Goal: Task Accomplishment & Management: Use online tool/utility

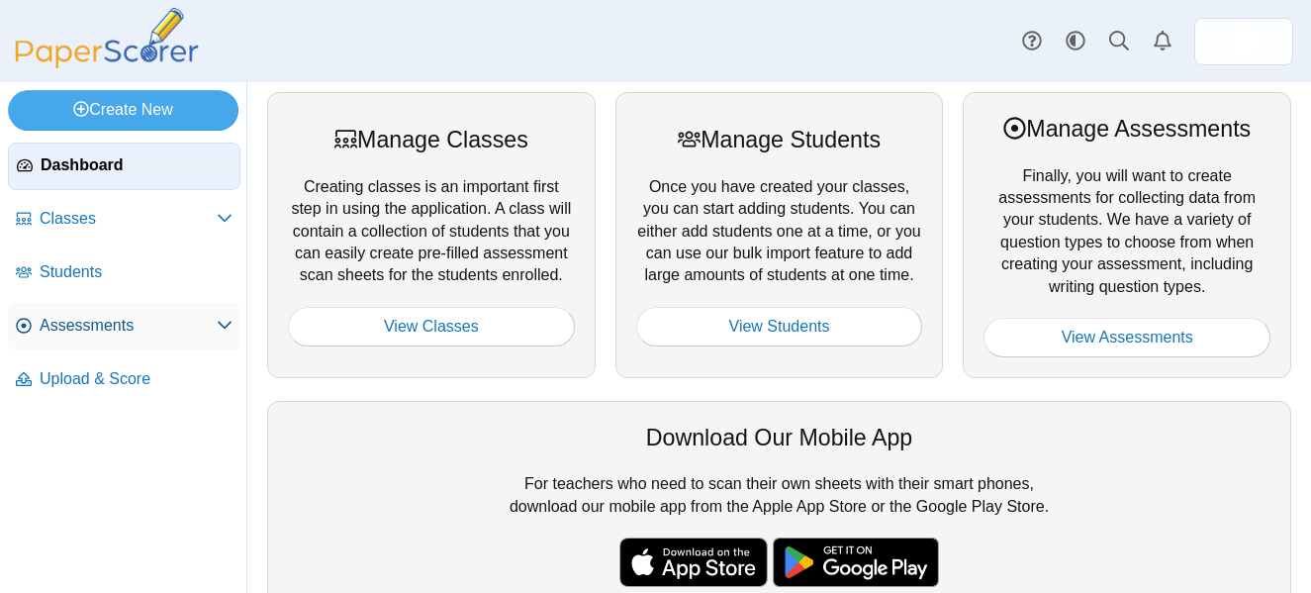
click at [168, 327] on span "Assessments" at bounding box center [128, 326] width 177 height 22
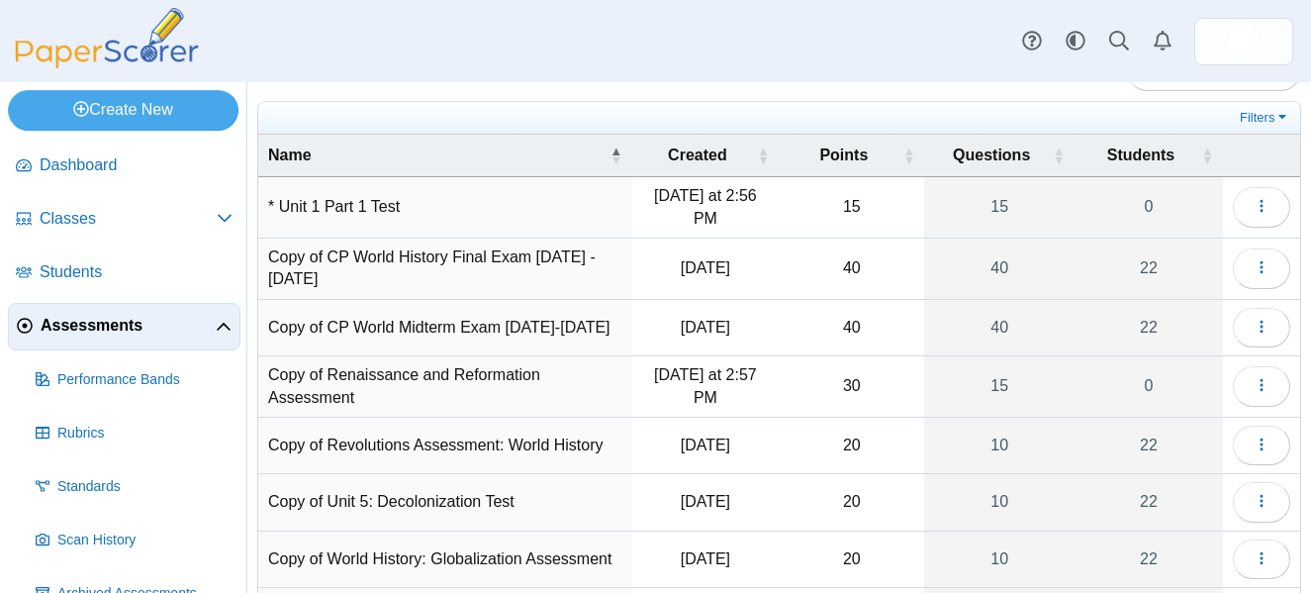
scroll to position [43, 0]
click at [393, 217] on td "* Unit 1 Part 1 Test" at bounding box center [445, 206] width 374 height 61
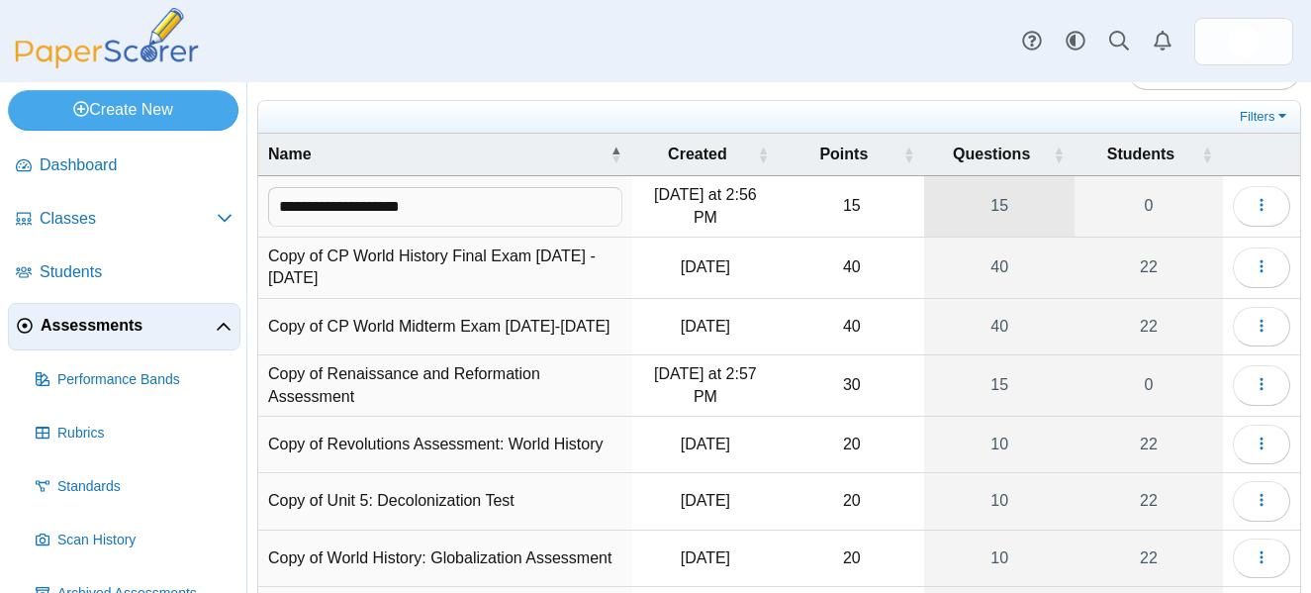
click at [1003, 201] on link "15" at bounding box center [998, 206] width 149 height 60
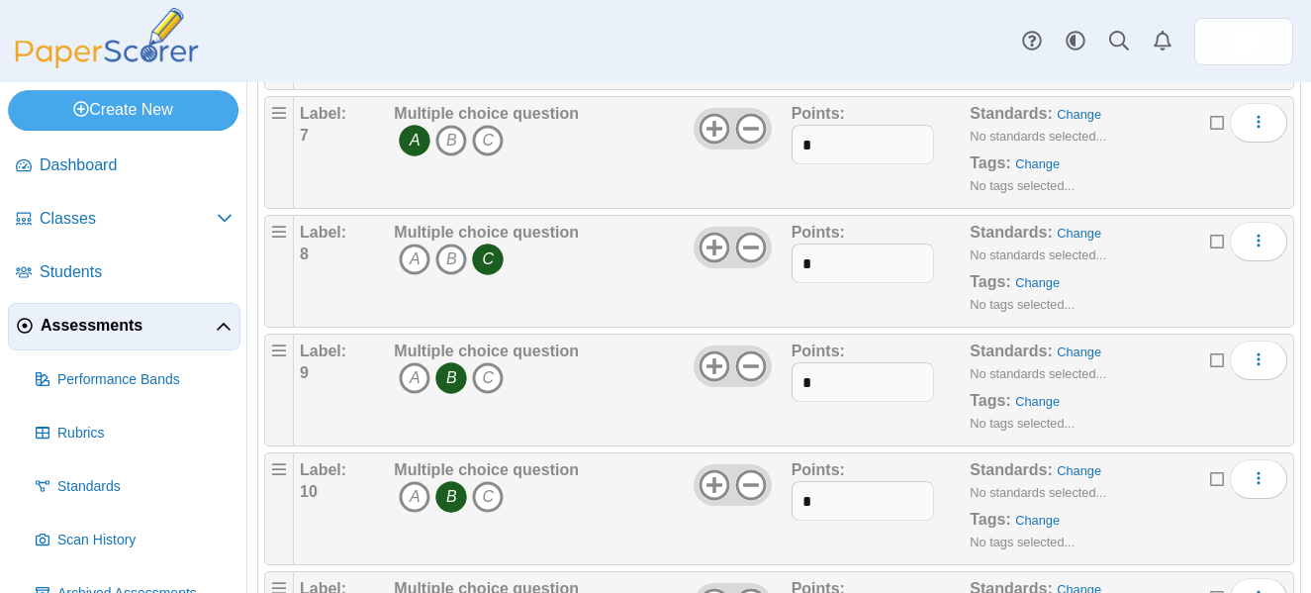
scroll to position [888, 0]
click at [1293, 182] on div "Label: 7 Multiple choice question A B C Points: *" at bounding box center [794, 150] width 1000 height 113
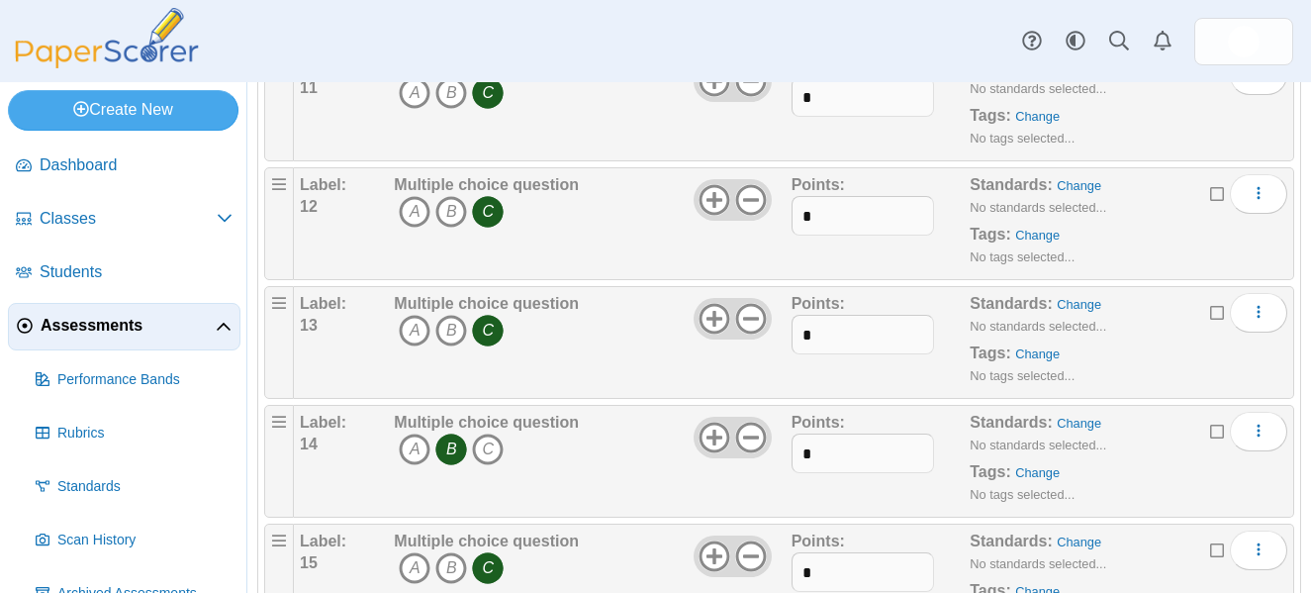
scroll to position [1425, 0]
